Goal: Task Accomplishment & Management: Complete application form

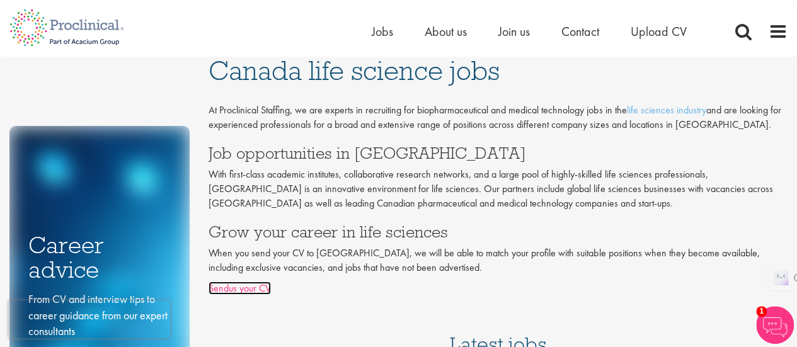
click at [248, 288] on link "Sendus your CV" at bounding box center [240, 288] width 62 height 13
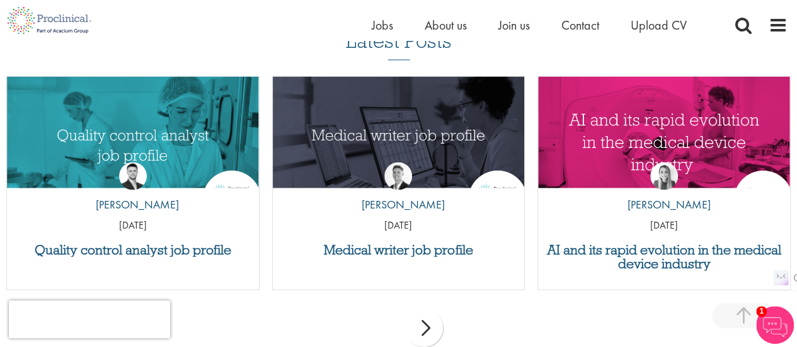
scroll to position [1266, 0]
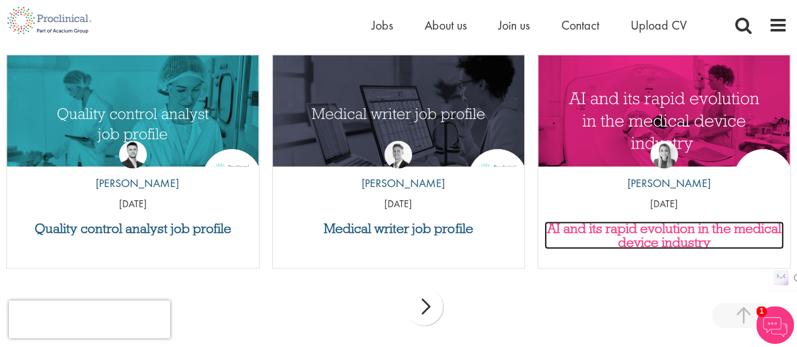
click at [688, 239] on h3 "AI and its rapid evolution in the medical device industry" at bounding box center [663, 236] width 239 height 28
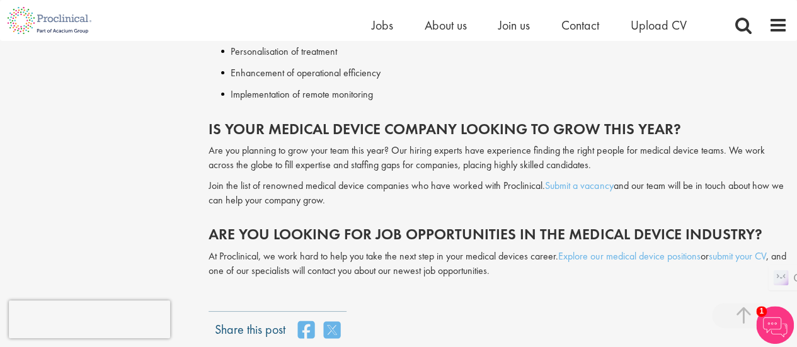
scroll to position [2241, 0]
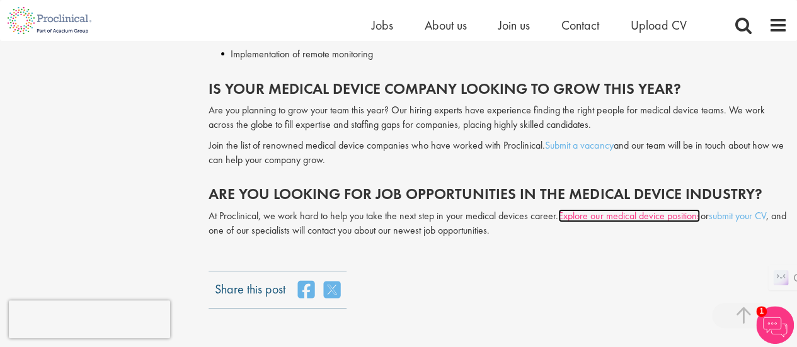
click at [656, 217] on link "Explore our medical device positions" at bounding box center [629, 215] width 142 height 13
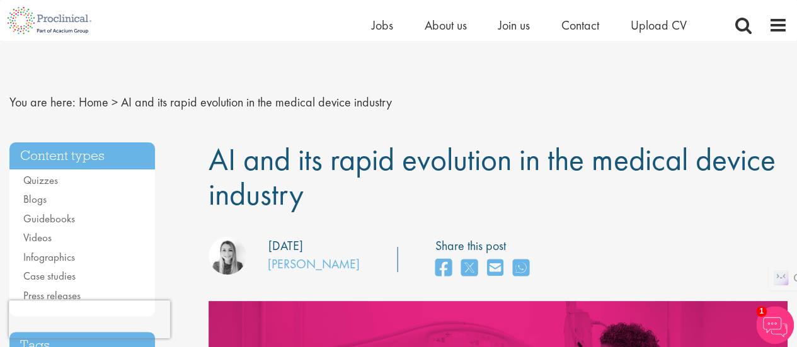
scroll to position [0, 0]
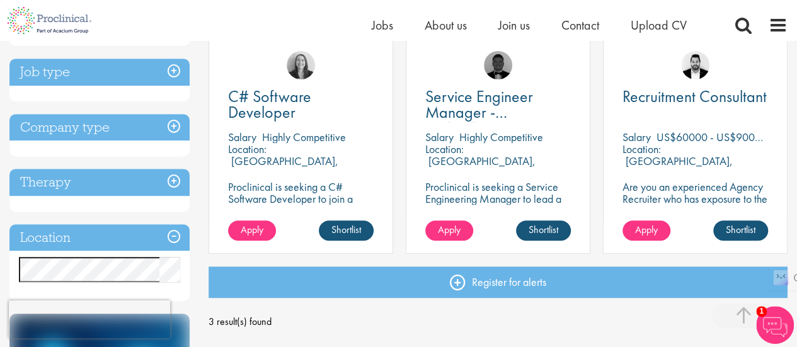
scroll to position [244, 0]
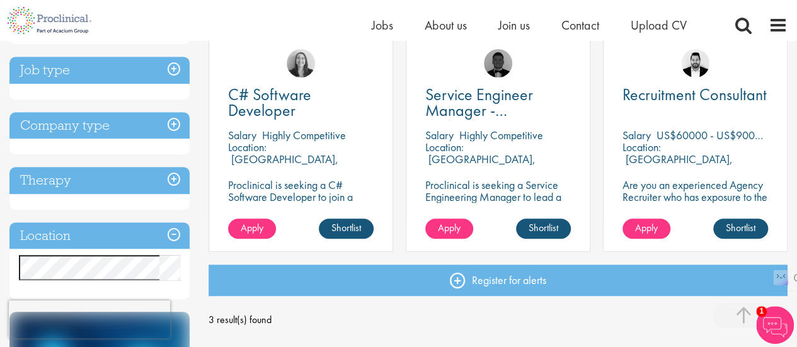
click at [174, 66] on h3 "Job type" at bounding box center [99, 70] width 180 height 27
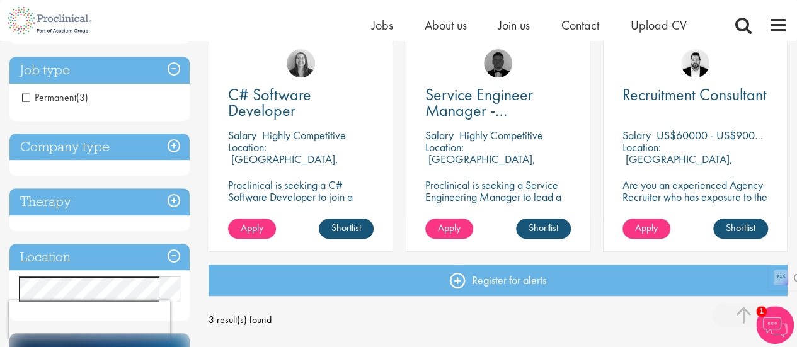
click at [28, 96] on span "Permanent" at bounding box center [49, 97] width 54 height 13
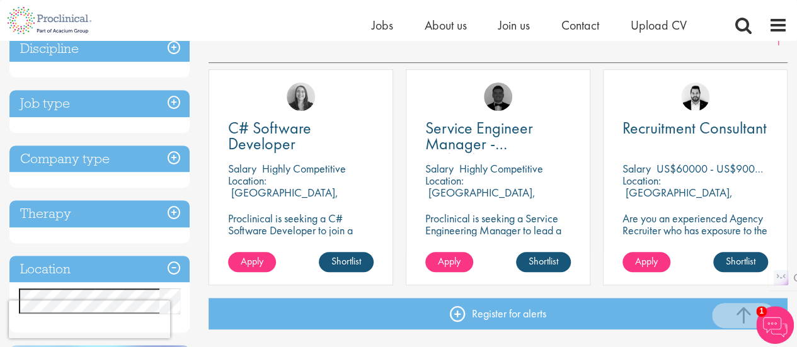
scroll to position [203, 0]
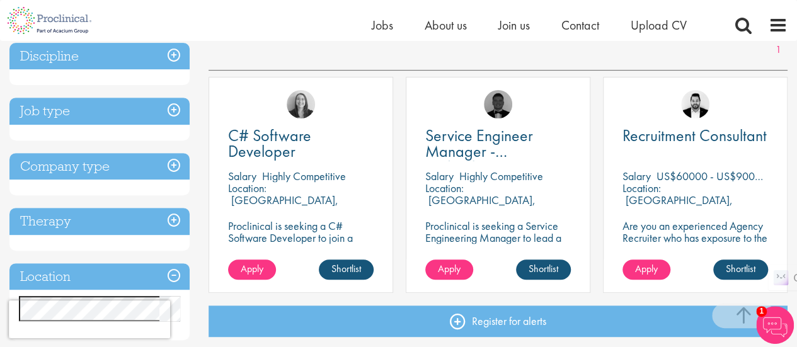
click at [174, 220] on h3 "Therapy" at bounding box center [99, 221] width 180 height 27
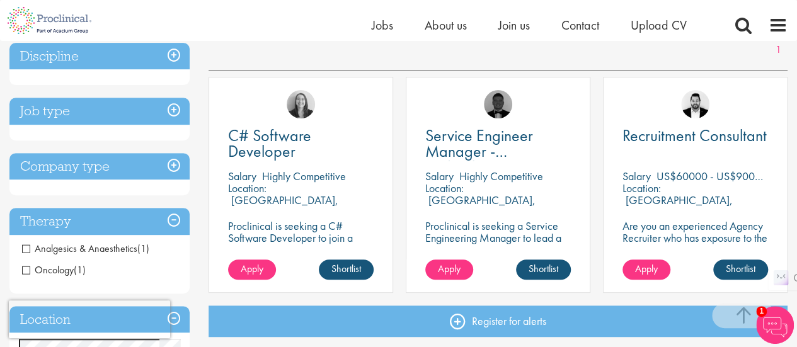
click at [25, 269] on span "Oncology" at bounding box center [48, 269] width 52 height 13
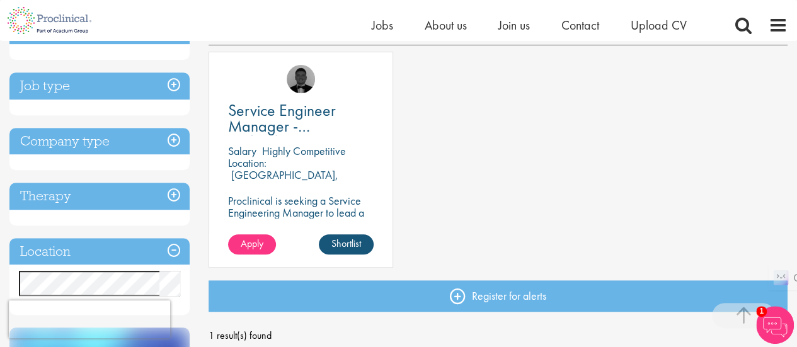
scroll to position [239, 0]
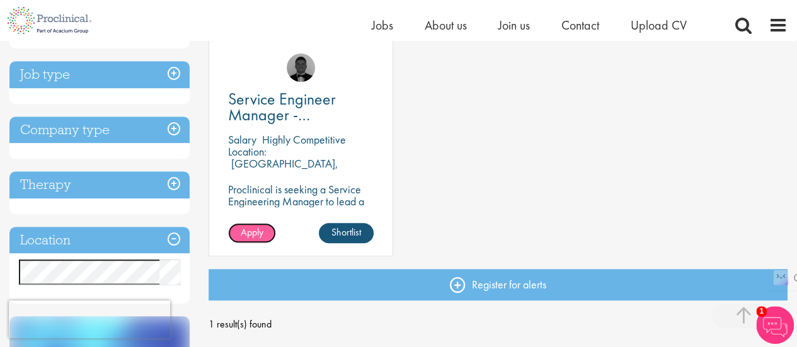
click at [253, 231] on span "Apply" at bounding box center [252, 232] width 23 height 13
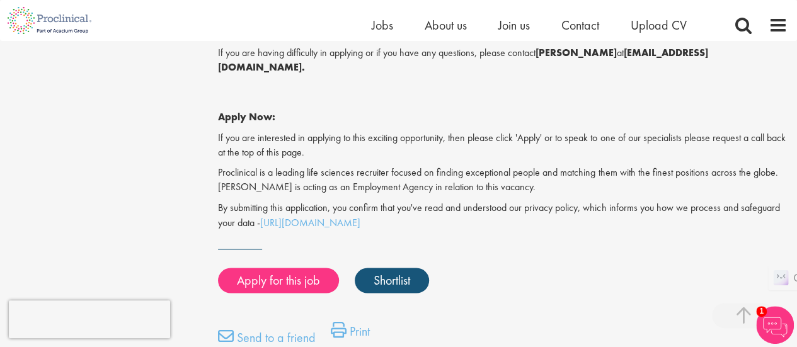
scroll to position [983, 0]
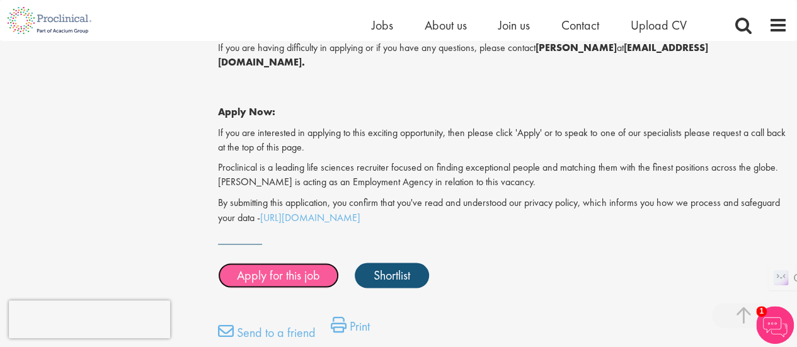
click at [268, 263] on link "Apply for this job" at bounding box center [278, 275] width 121 height 25
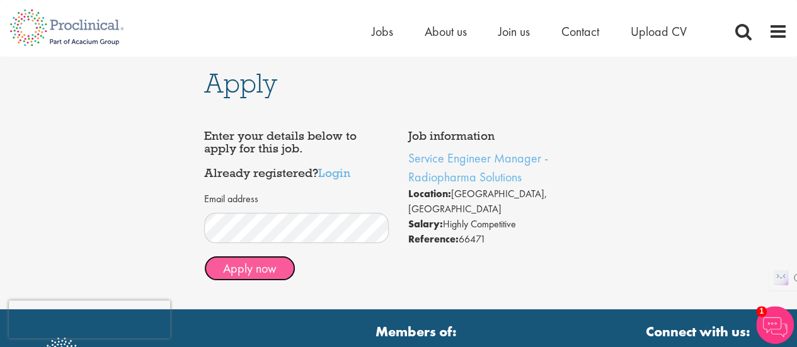
click at [253, 272] on button "Apply now" at bounding box center [249, 268] width 91 height 25
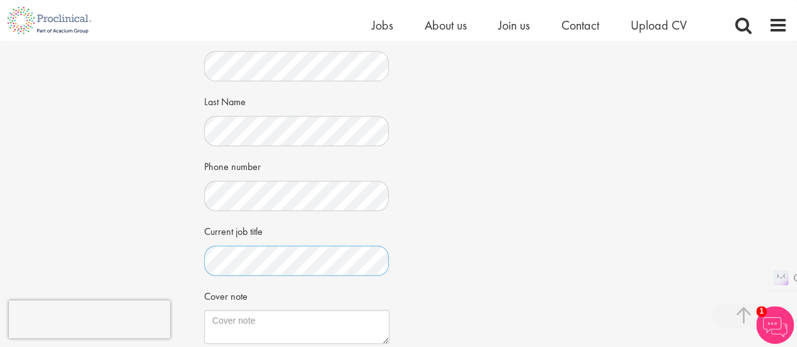
scroll to position [256, 0]
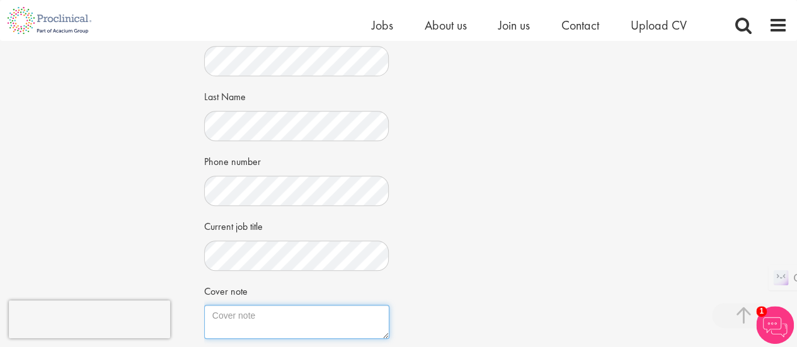
click at [221, 317] on textarea "Cover note" at bounding box center [296, 322] width 185 height 34
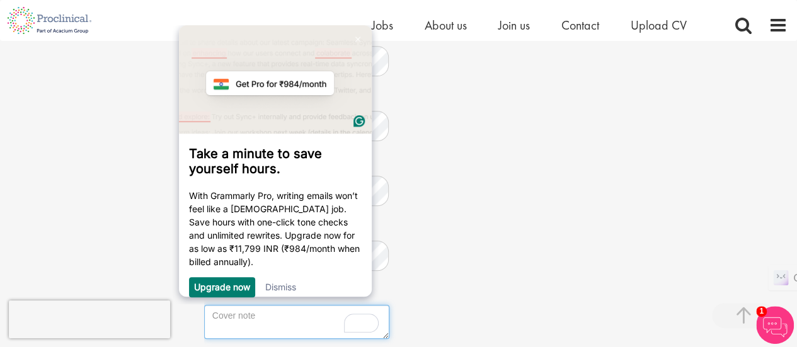
scroll to position [0, 0]
paste textarea "Dear Sir, I am writing to express my interest in a position that aligns with my…"
type textarea "Dear Sir, I am writing to express my interest in a position that aligns with my…"
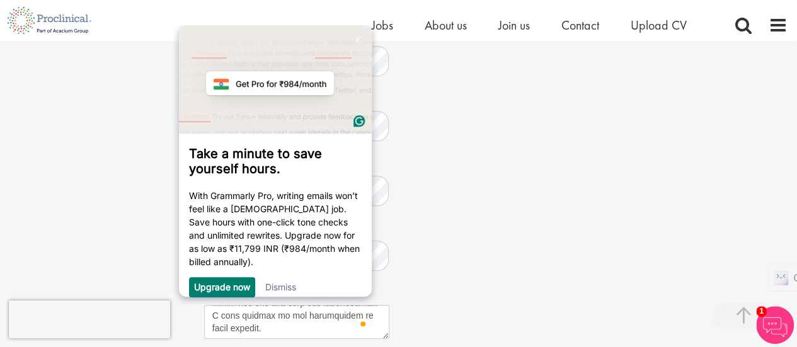
click at [555, 238] on div "Job information Service Engineer Manager - Radiopharma Solutions Location: Brus…" at bounding box center [399, 171] width 408 height 638
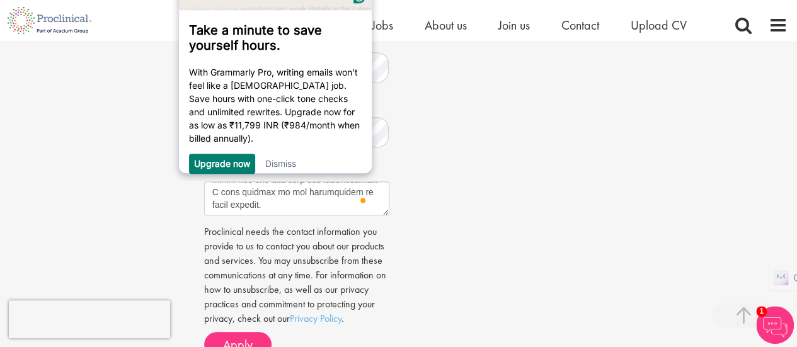
scroll to position [411, 0]
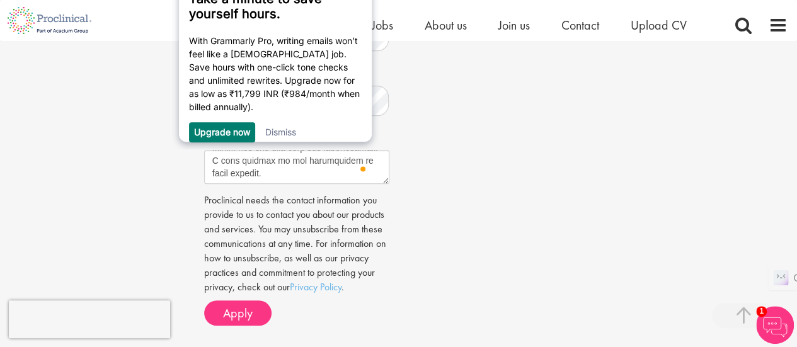
click at [439, 107] on div "Job information Service Engineer Manager - Radiopharma Solutions Location: Brus…" at bounding box center [399, 16] width 408 height 638
click at [292, 136] on link "Dismiss" at bounding box center [280, 132] width 31 height 11
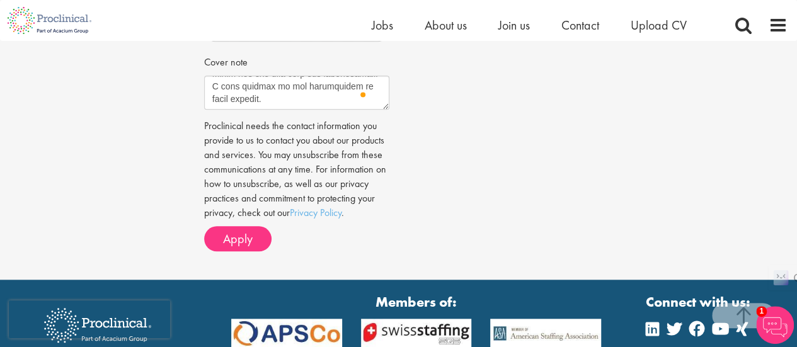
scroll to position [487, 0]
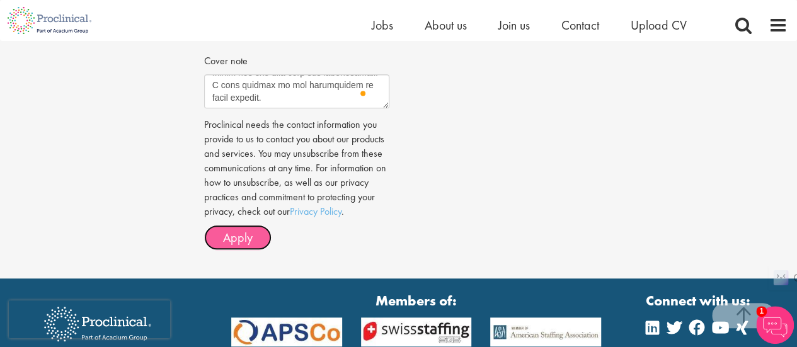
click at [231, 238] on span "Apply" at bounding box center [238, 237] width 30 height 16
